Goal: Information Seeking & Learning: Learn about a topic

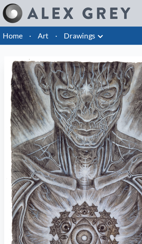
scroll to position [0, 1]
click at [33, 32] on link "Art" at bounding box center [36, 30] width 9 height 10
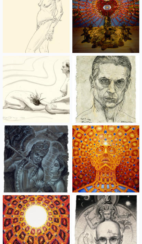
scroll to position [6101, 0]
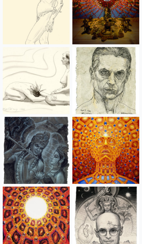
click at [103, 143] on img at bounding box center [106, 150] width 67 height 67
click at [110, 160] on img at bounding box center [106, 150] width 67 height 67
click at [113, 150] on img at bounding box center [106, 150] width 67 height 67
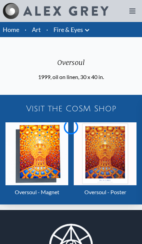
scroll to position [32, 0]
